Goal: Navigation & Orientation: Find specific page/section

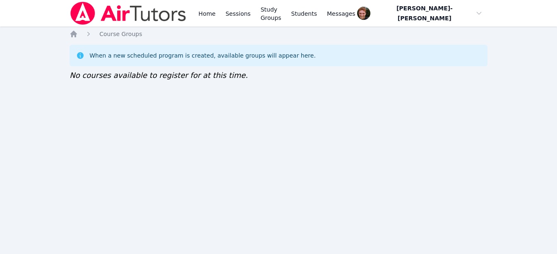
click at [468, 104] on div "Home Sessions Study Groups Students Messages Open user menu [PERSON_NAME]-[PERS…" at bounding box center [278, 127] width 557 height 254
